Goal: Transaction & Acquisition: Purchase product/service

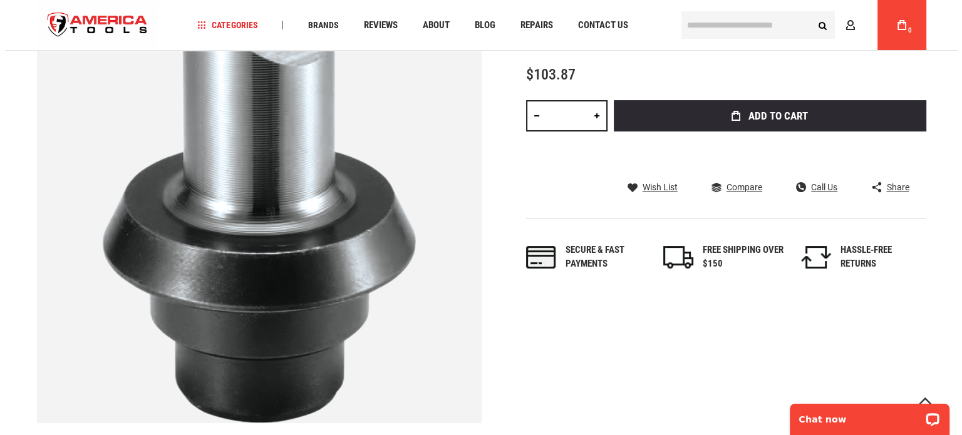
scroll to position [188, 0]
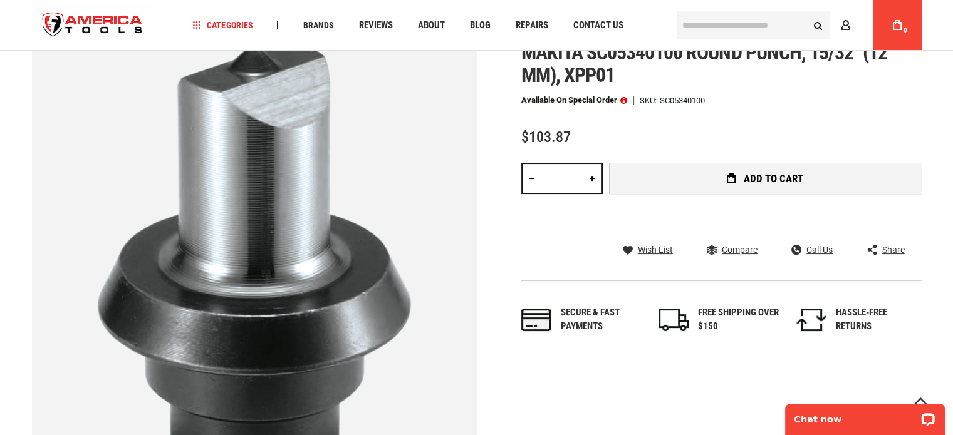
click at [727, 185] on button "Add to Cart" at bounding box center [765, 178] width 313 height 31
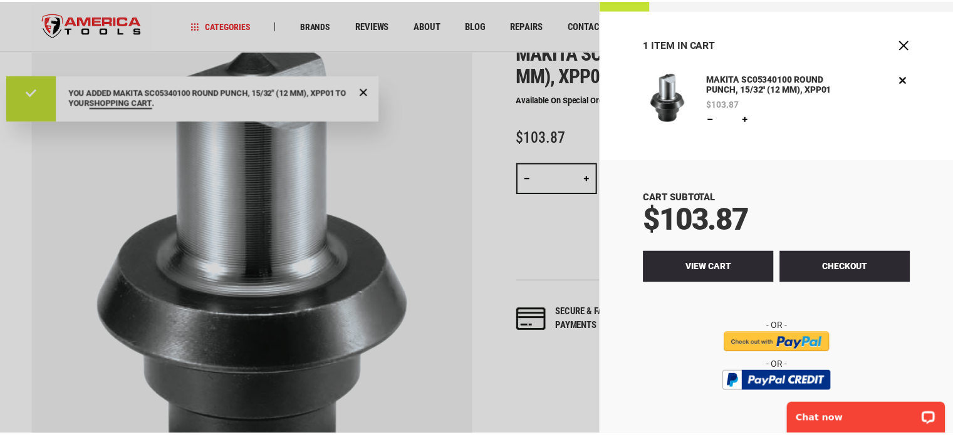
scroll to position [39, 0]
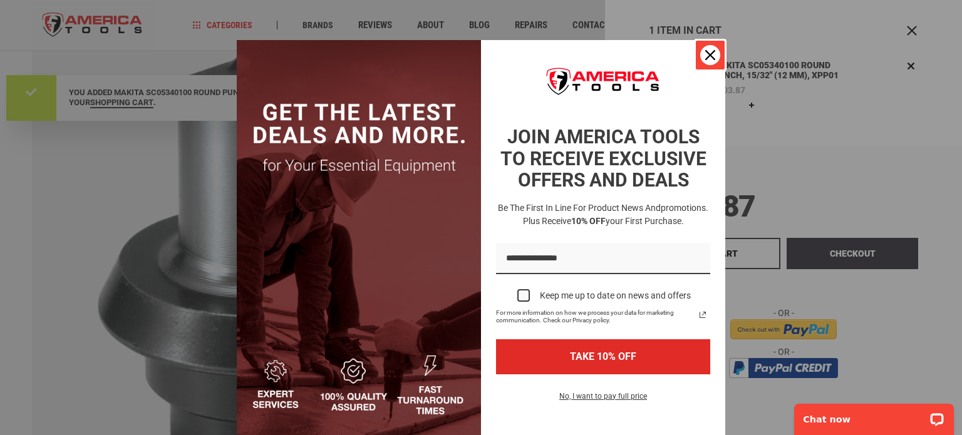
click at [707, 51] on icon "close icon" at bounding box center [710, 55] width 10 height 10
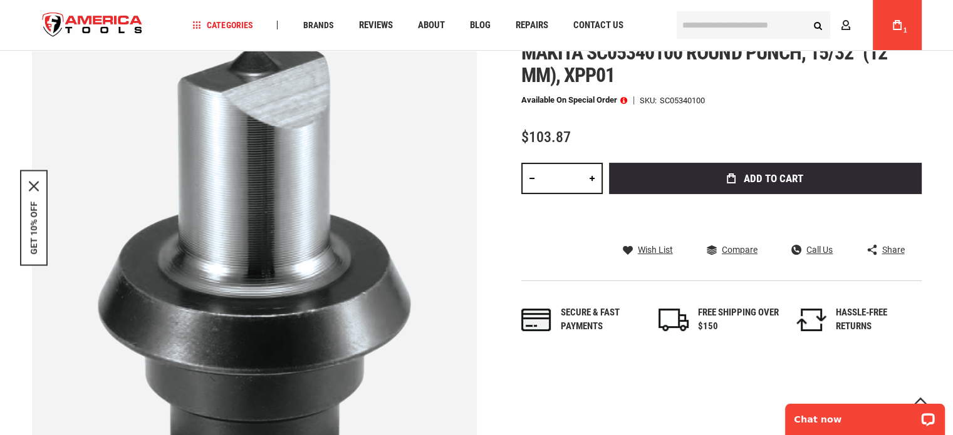
scroll to position [0, 0]
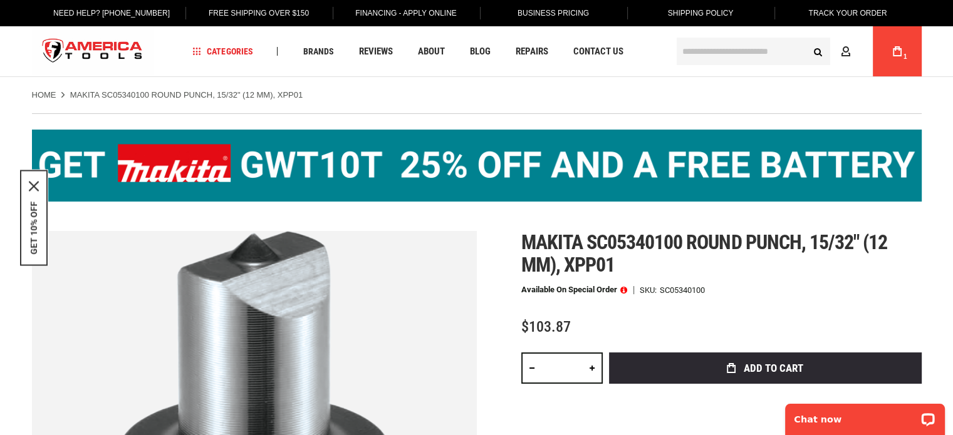
click at [909, 49] on div "My Cart 1" at bounding box center [896, 51] width 49 height 50
click at [679, 13] on span "Shipping Policy" at bounding box center [701, 13] width 66 height 9
